Goal: Task Accomplishment & Management: Use online tool/utility

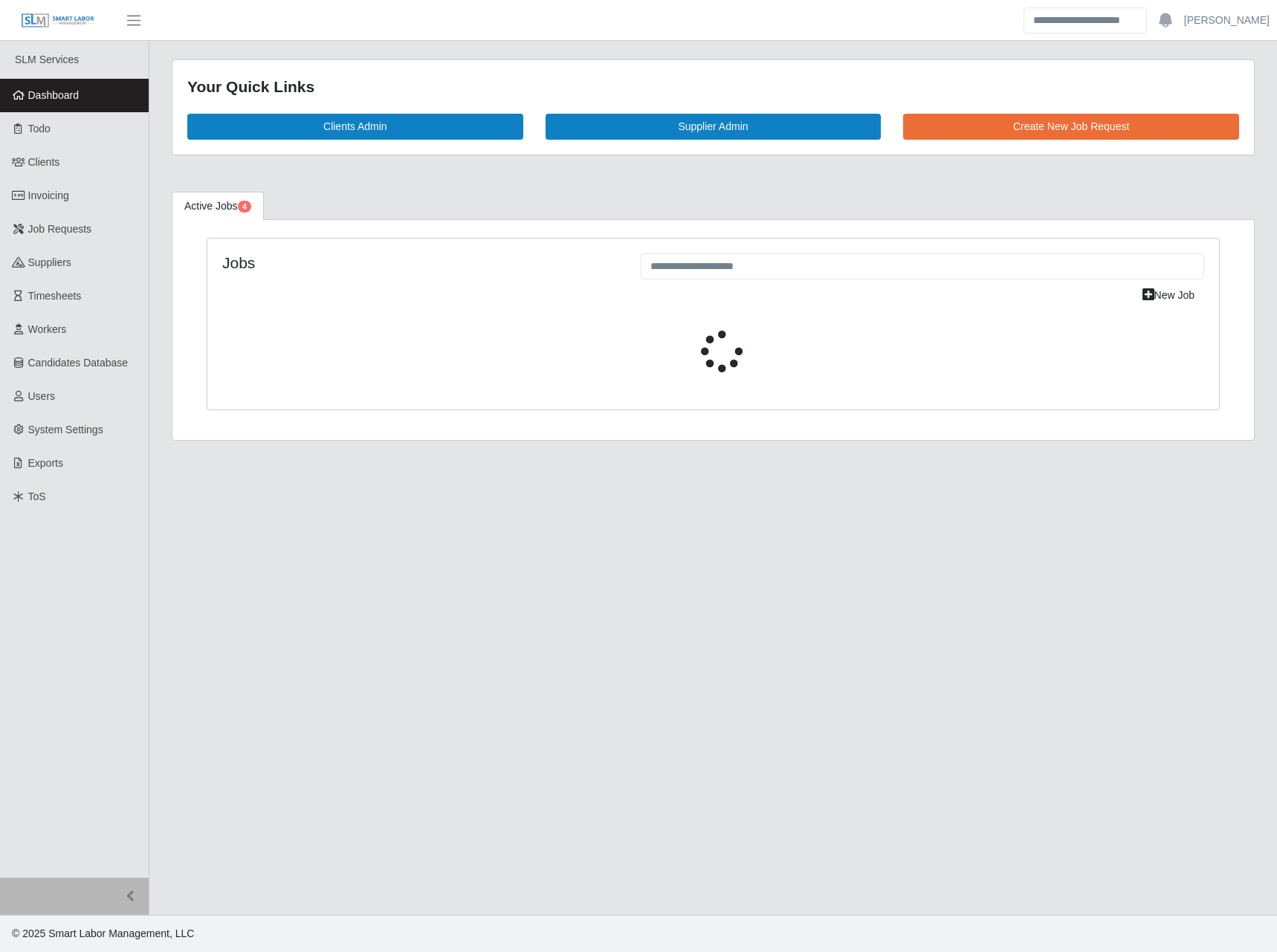
select select "****"
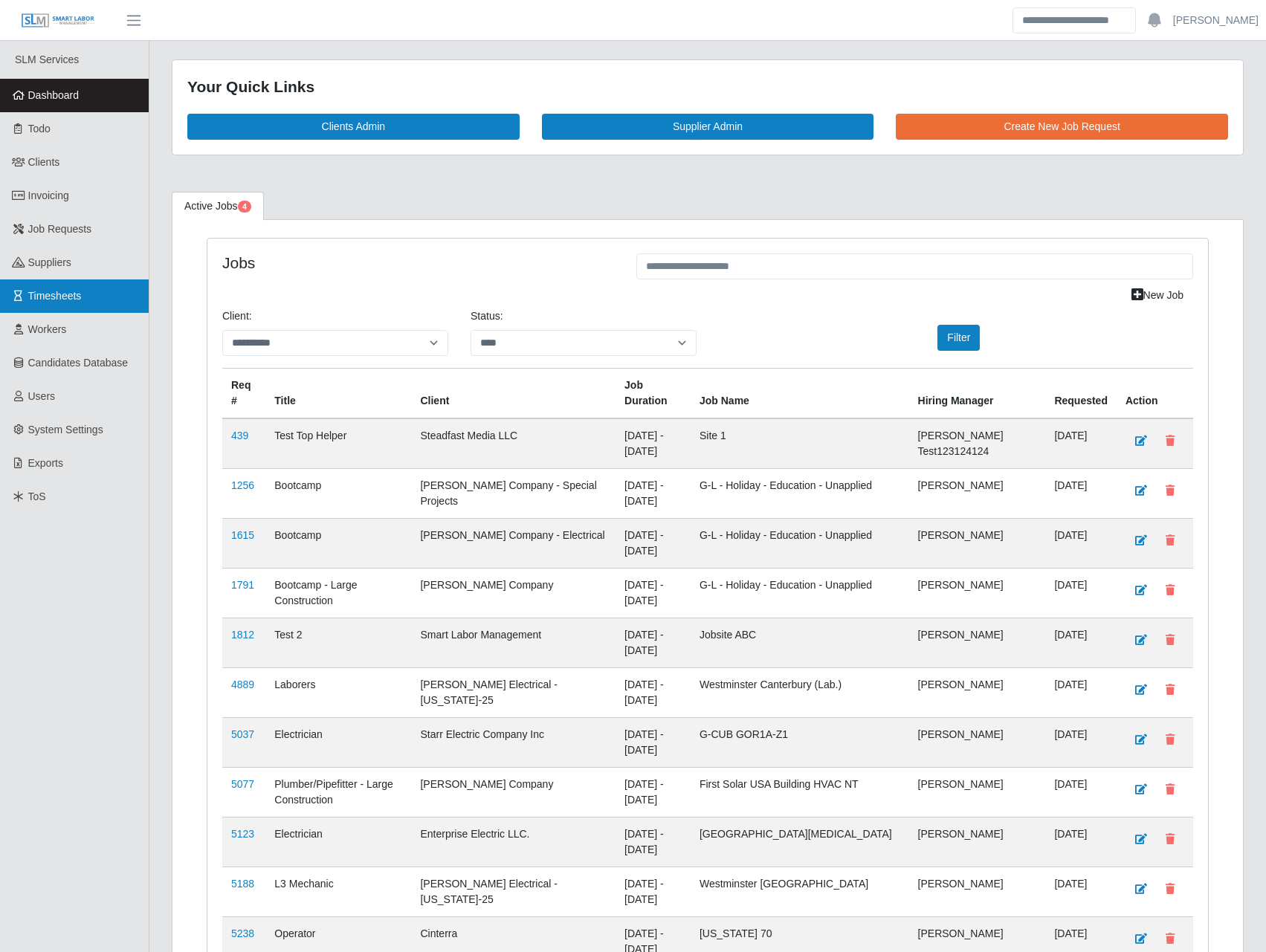
click at [61, 300] on span "Timesheets" at bounding box center [54, 296] width 53 height 12
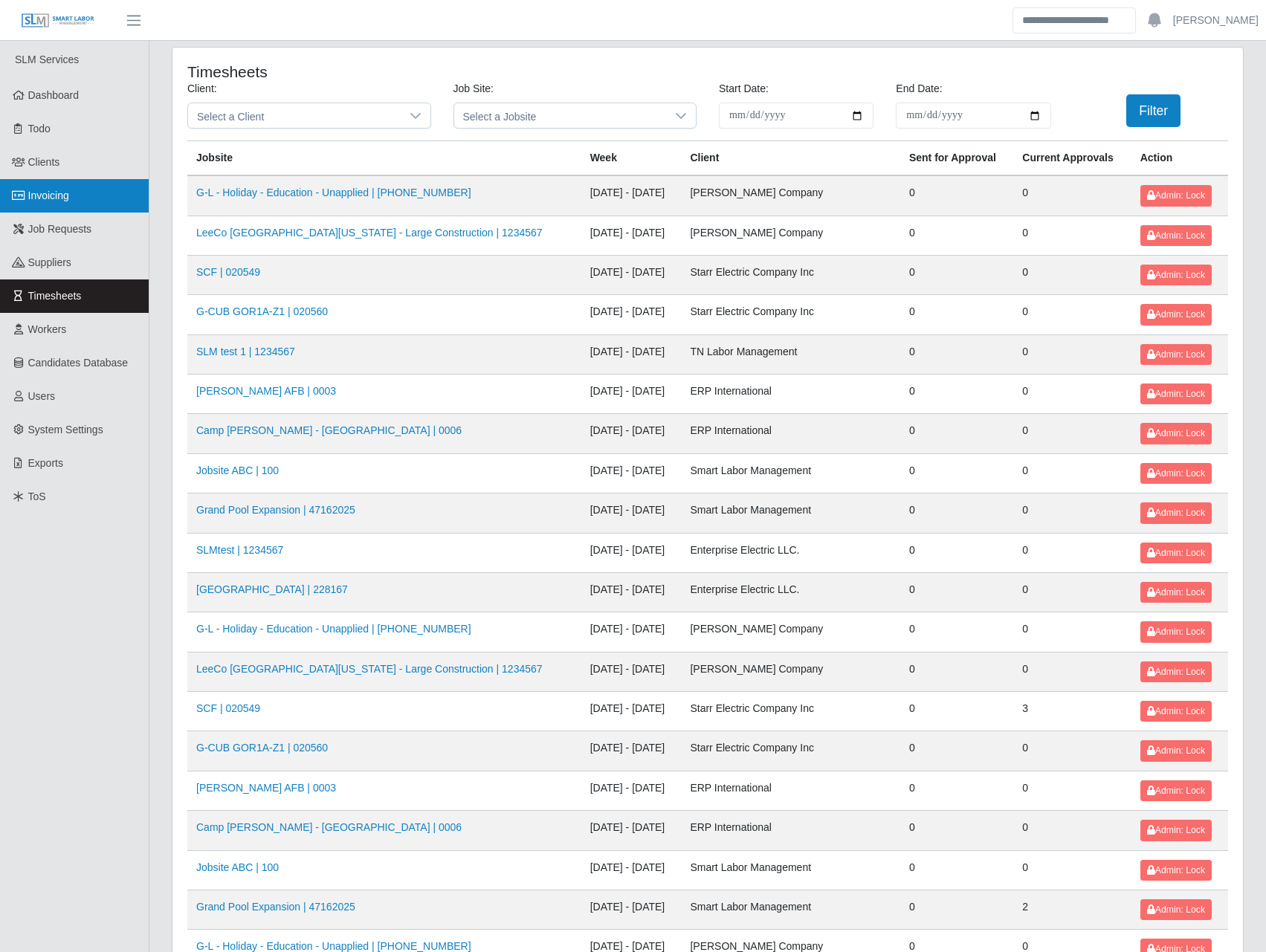
click at [94, 190] on link "Invoicing" at bounding box center [74, 196] width 148 height 34
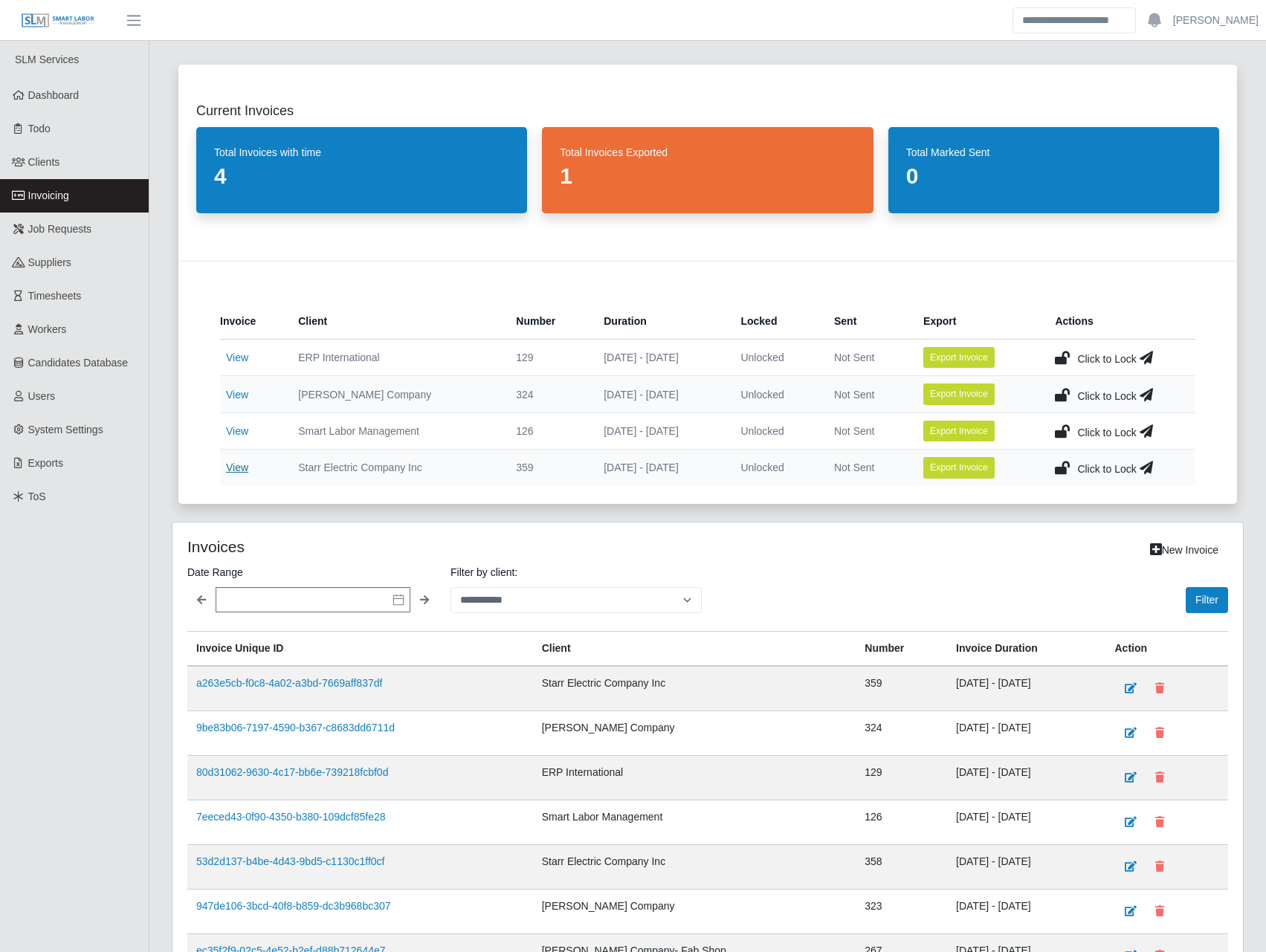
click at [235, 464] on link "View" at bounding box center [237, 468] width 22 height 12
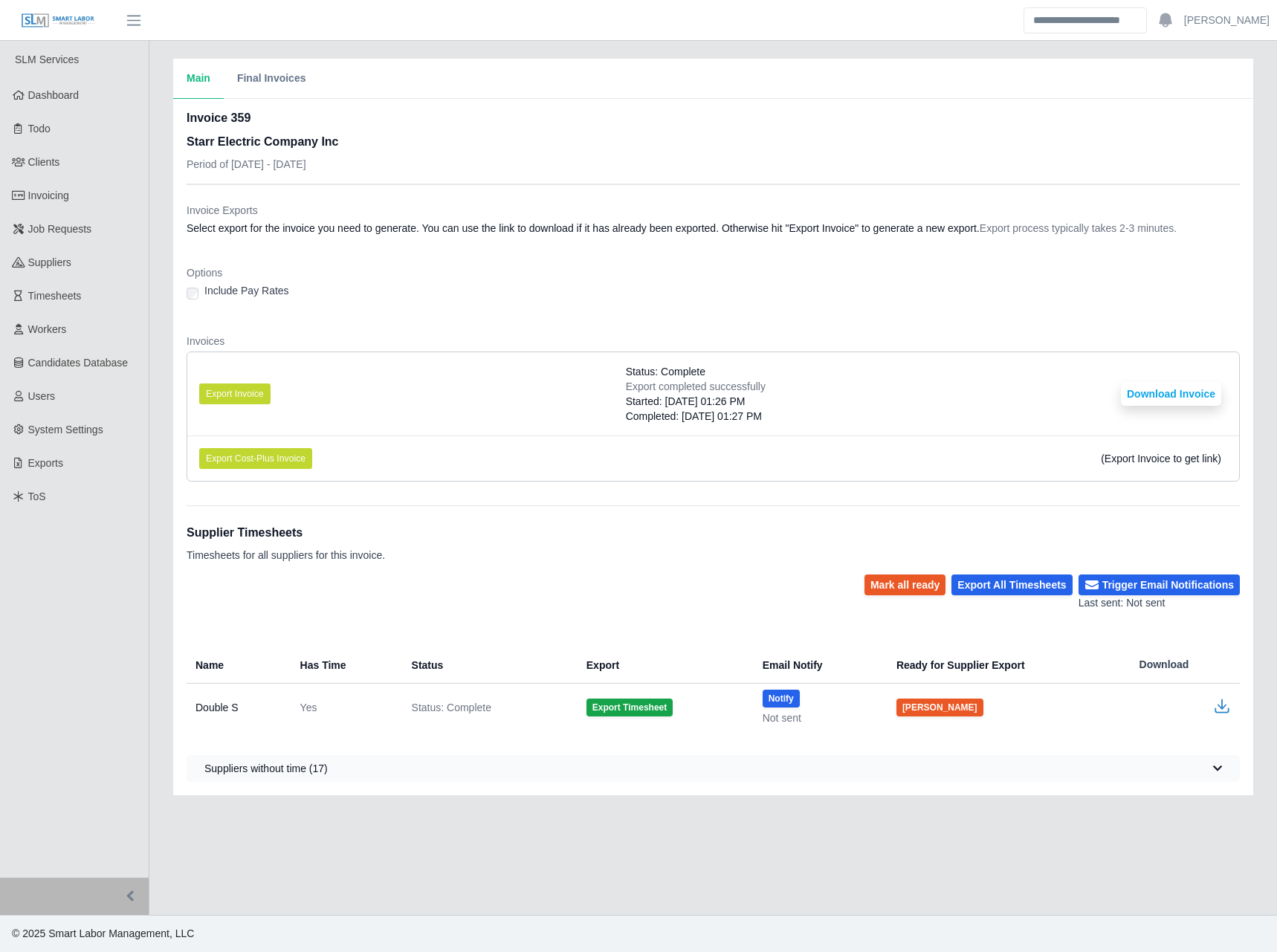
click at [1218, 698] on icon "button" at bounding box center [1222, 706] width 18 height 18
click at [550, 398] on li "Export Invoice Status: Complete Export completed successfully Started: 08/08/20…" at bounding box center [713, 394] width 1052 height 84
click at [629, 703] on button "Export Timesheet" at bounding box center [629, 708] width 86 height 18
click at [1221, 700] on icon "button" at bounding box center [1222, 706] width 18 height 18
